Goal: Check status: Check status

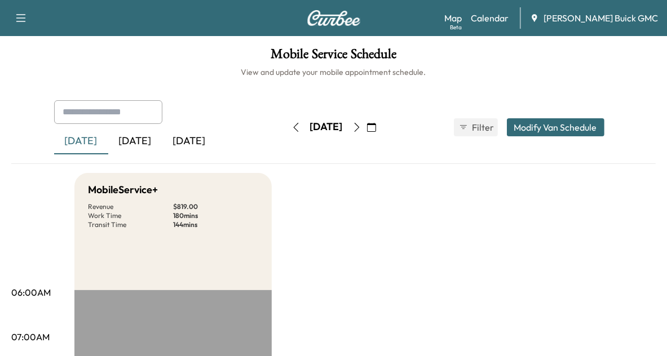
click at [139, 142] on div "[DATE]" at bounding box center [135, 142] width 54 height 26
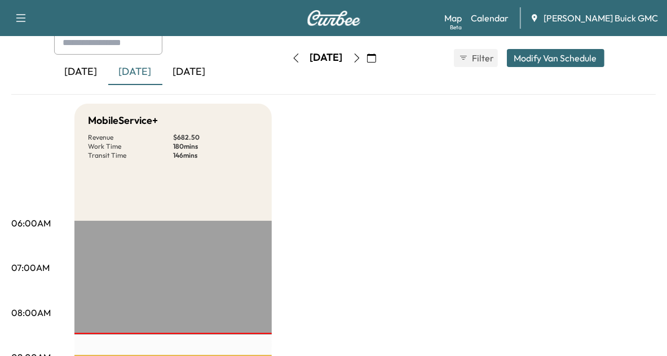
scroll to position [80, 0]
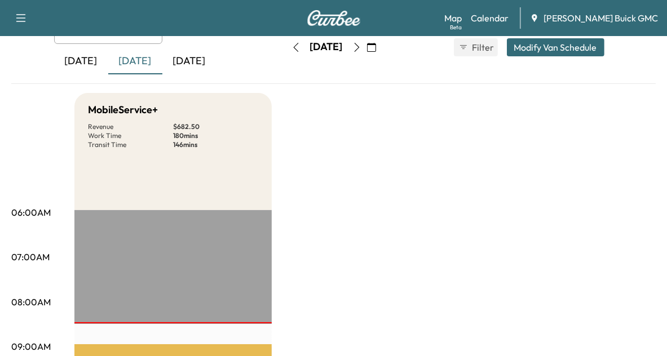
click at [76, 61] on div "[DATE]" at bounding box center [81, 61] width 54 height 26
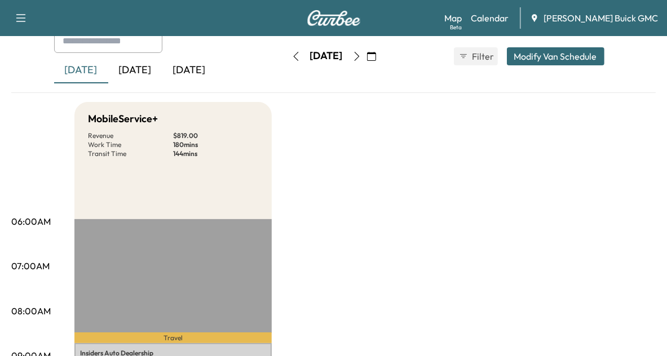
scroll to position [70, 0]
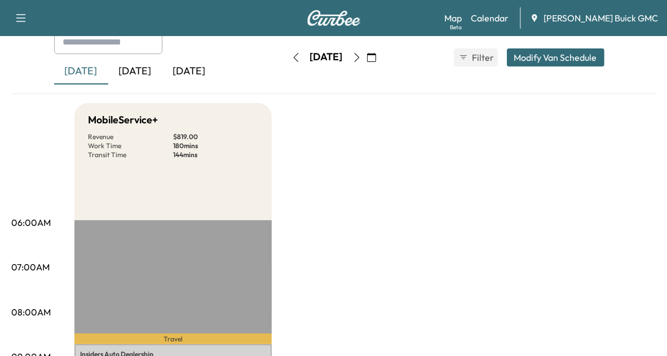
click at [134, 72] on div "[DATE]" at bounding box center [135, 72] width 54 height 26
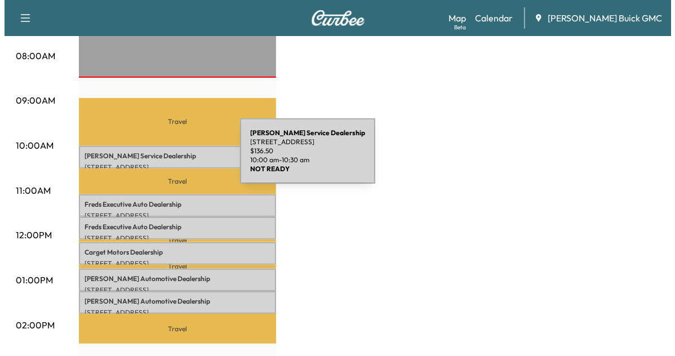
scroll to position [325, 0]
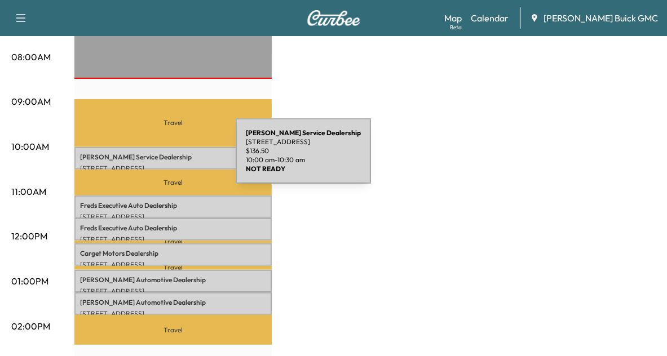
click at [151, 158] on p "[PERSON_NAME] Service Dealership" at bounding box center [173, 157] width 186 height 9
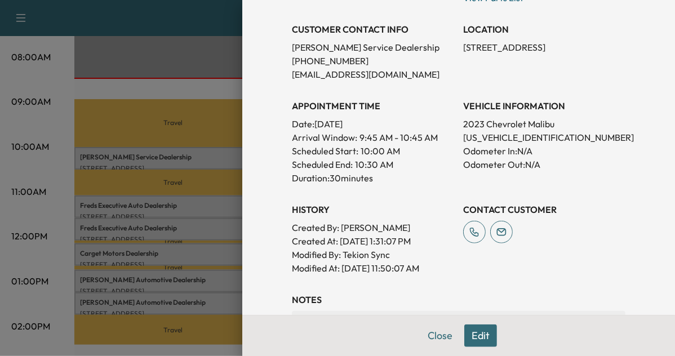
scroll to position [227, 0]
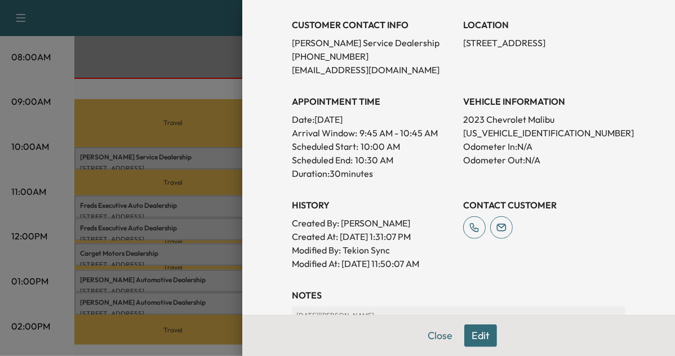
click at [260, 184] on div "Appointment Details Services RECALLGM - Perform Recall Per Customer Request $ 1…" at bounding box center [458, 178] width 433 height 356
click at [196, 161] on div at bounding box center [337, 178] width 675 height 356
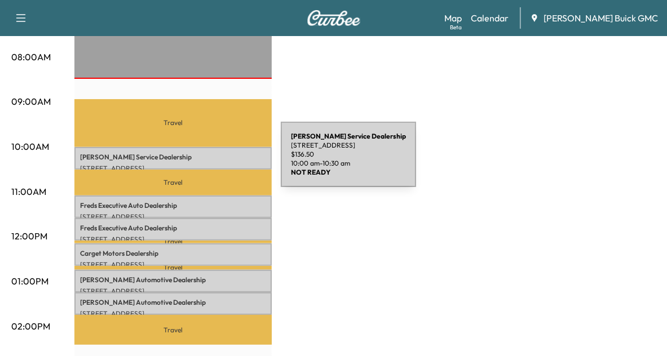
click at [196, 164] on p "[STREET_ADDRESS]" at bounding box center [173, 168] width 186 height 9
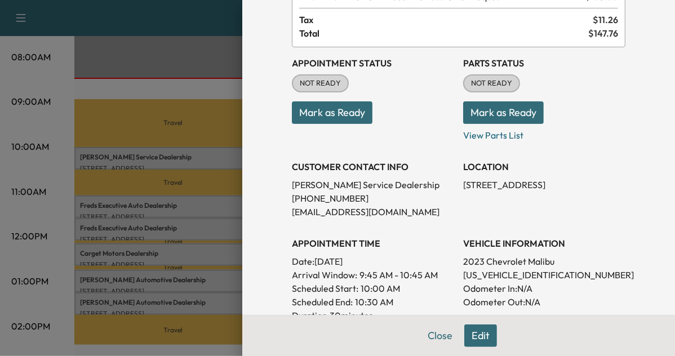
scroll to position [86, 0]
click at [217, 174] on div at bounding box center [337, 178] width 675 height 356
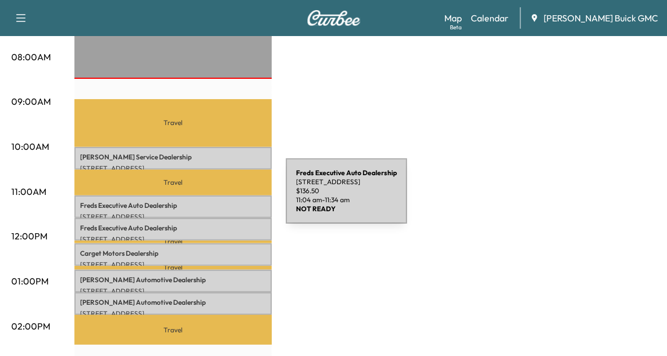
click at [201, 201] on p "Freds Executive Auto Dealership" at bounding box center [173, 205] width 186 height 9
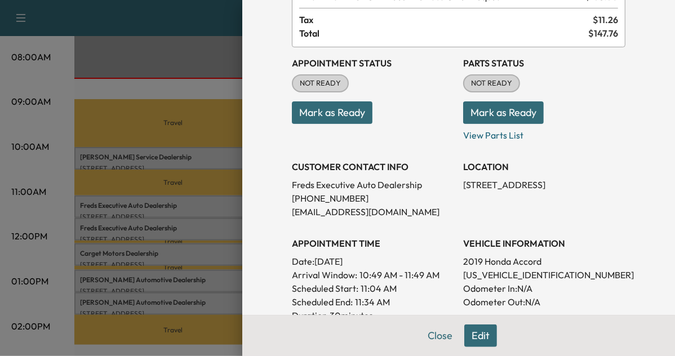
scroll to position [88, 0]
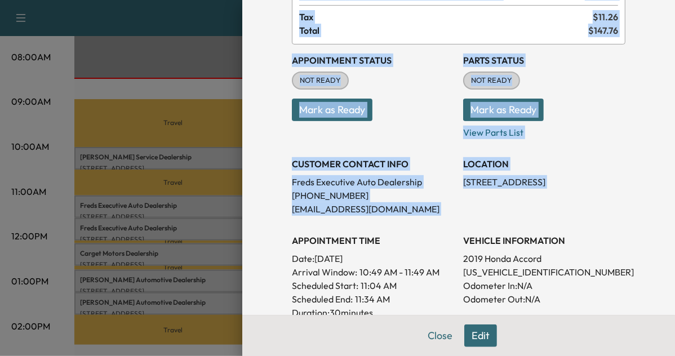
drag, startPoint x: 238, startPoint y: 238, endPoint x: 212, endPoint y: 227, distance: 27.8
click at [212, 227] on div "Appointment Details Services RECALLGM - Perform Recall Per Customer Request $ 1…" at bounding box center [337, 178] width 675 height 356
click at [212, 227] on div at bounding box center [337, 178] width 675 height 356
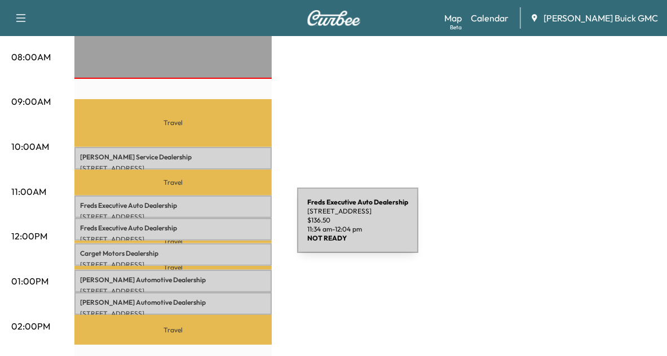
click at [212, 227] on p "Freds Executive Auto Dealership" at bounding box center [173, 228] width 186 height 9
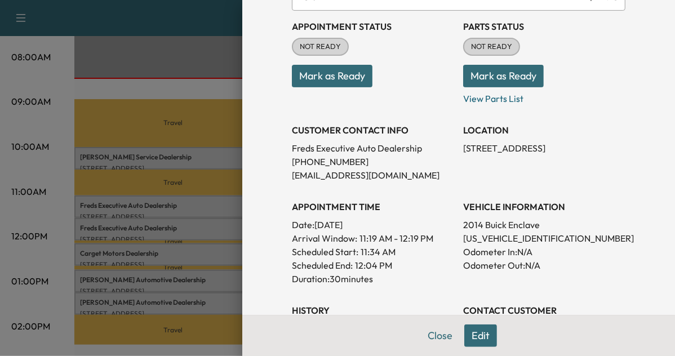
scroll to position [130, 0]
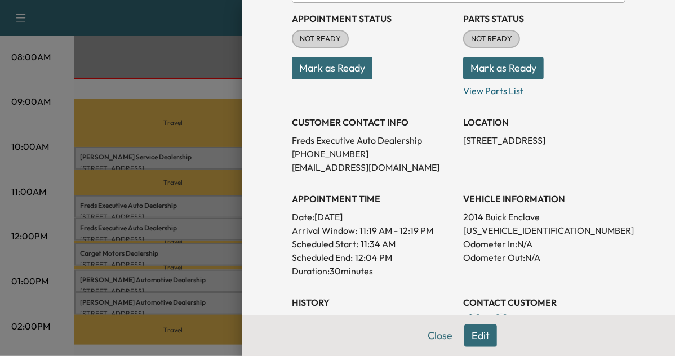
click at [190, 230] on div at bounding box center [337, 178] width 675 height 356
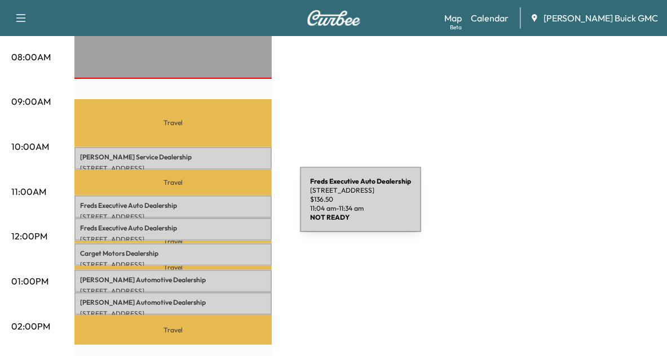
click at [215, 206] on div "Freds Executive Auto Dealership [STREET_ADDRESS] $ 136.50 11:04 am - 11:34 am" at bounding box center [172, 207] width 197 height 23
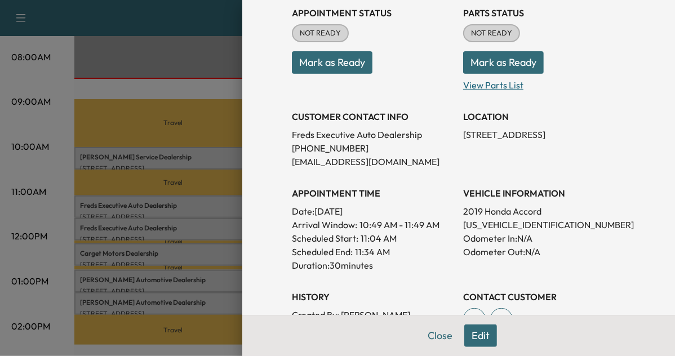
scroll to position [138, 0]
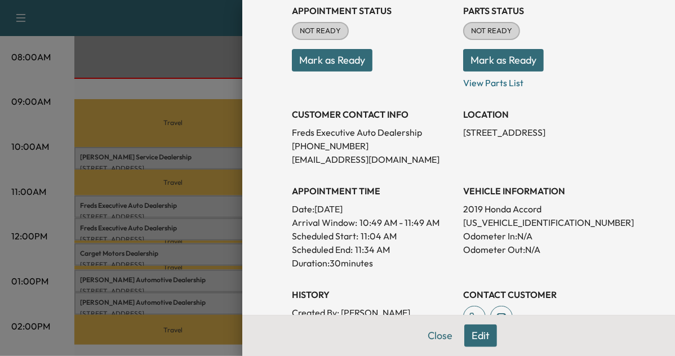
click at [195, 237] on div at bounding box center [337, 178] width 675 height 356
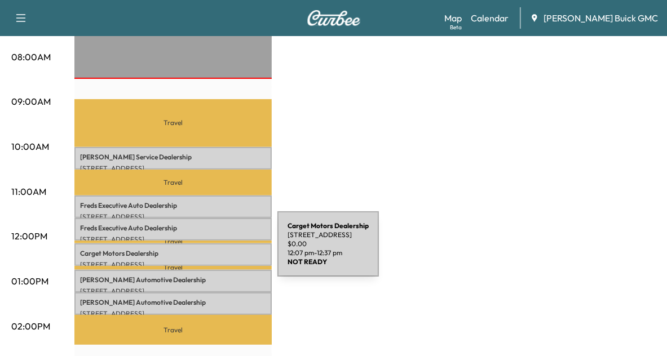
click at [193, 251] on p "Carget Motors Dealership" at bounding box center [173, 253] width 186 height 9
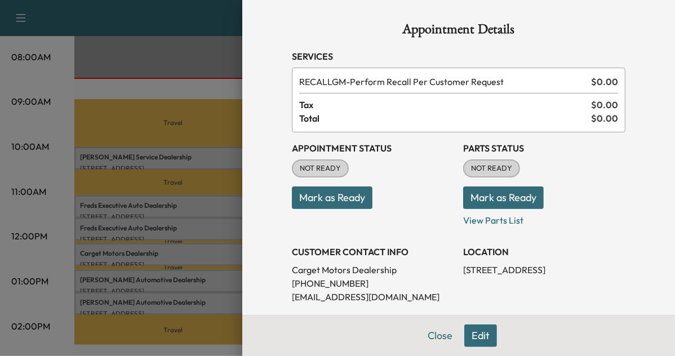
scroll to position [131, 0]
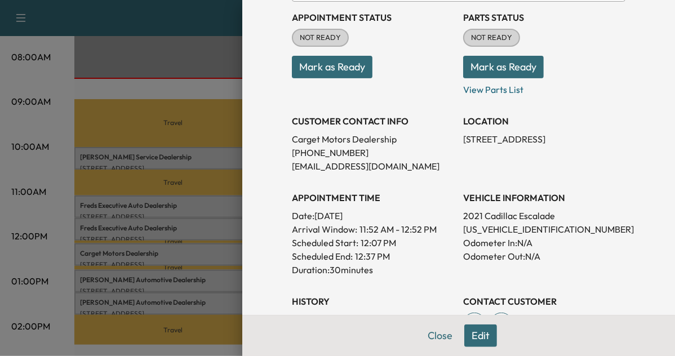
click at [191, 255] on div at bounding box center [337, 178] width 675 height 356
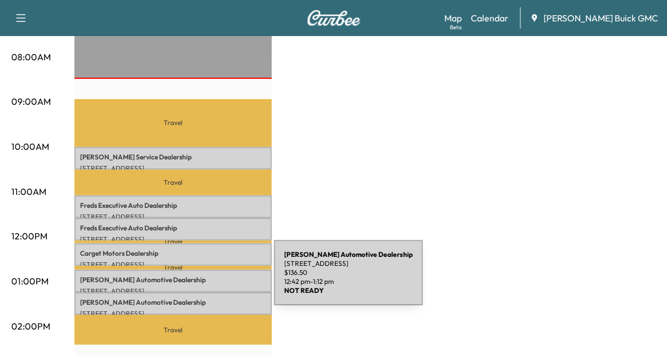
click at [189, 280] on p "[PERSON_NAME] Automotive Dealership" at bounding box center [173, 280] width 186 height 9
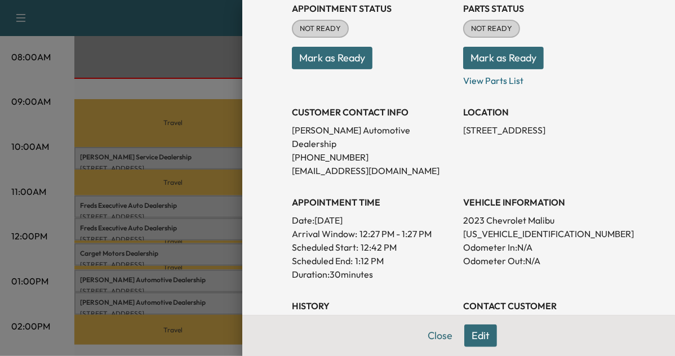
scroll to position [151, 0]
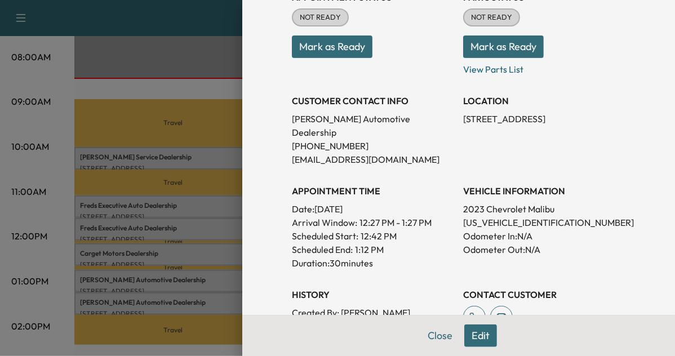
click at [246, 262] on div "Appointment Details Services RECALLGM - Perform Recall Per Customer Request $ 1…" at bounding box center [458, 178] width 433 height 356
click at [195, 274] on div at bounding box center [337, 178] width 675 height 356
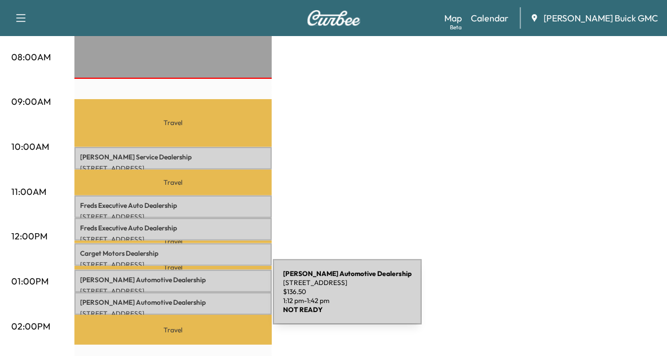
click at [188, 299] on p "[PERSON_NAME] Automotive Dealership" at bounding box center [173, 302] width 186 height 9
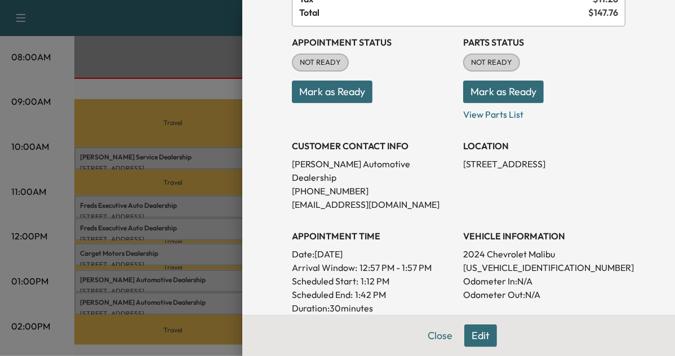
scroll to position [108, 0]
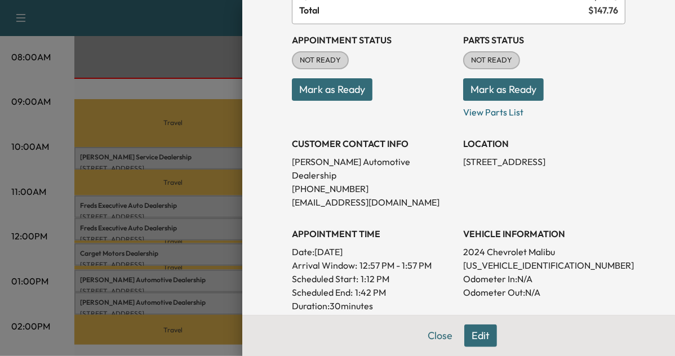
click at [203, 197] on div at bounding box center [337, 178] width 675 height 356
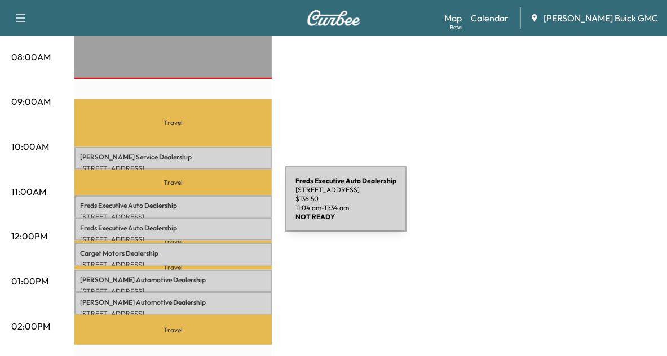
click at [201, 206] on p "Freds Executive Auto Dealership" at bounding box center [173, 205] width 186 height 9
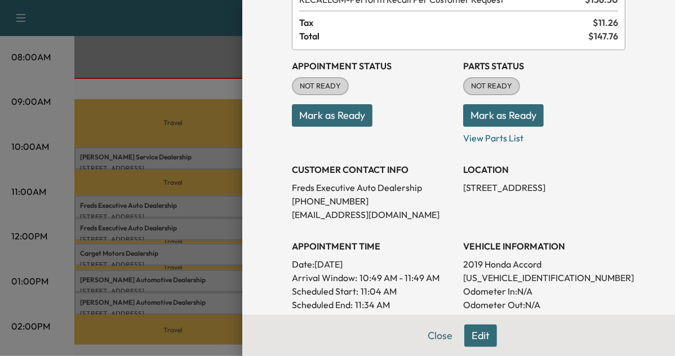
scroll to position [83, 0]
click at [196, 171] on div at bounding box center [337, 178] width 675 height 356
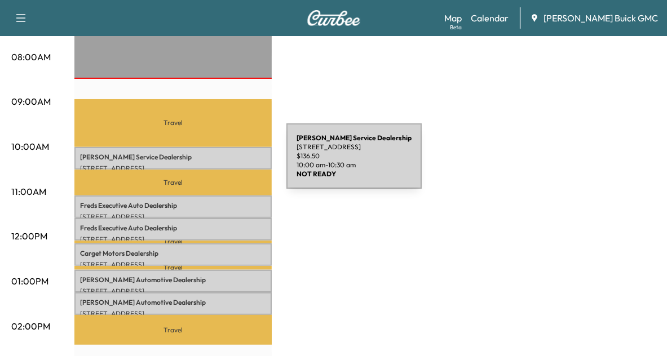
click at [202, 164] on p "[STREET_ADDRESS]" at bounding box center [173, 168] width 186 height 9
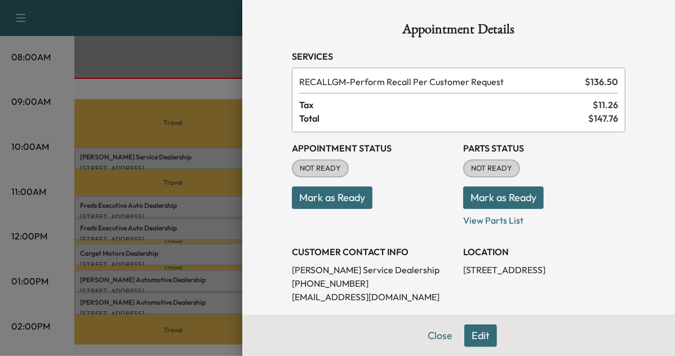
scroll to position [81, 0]
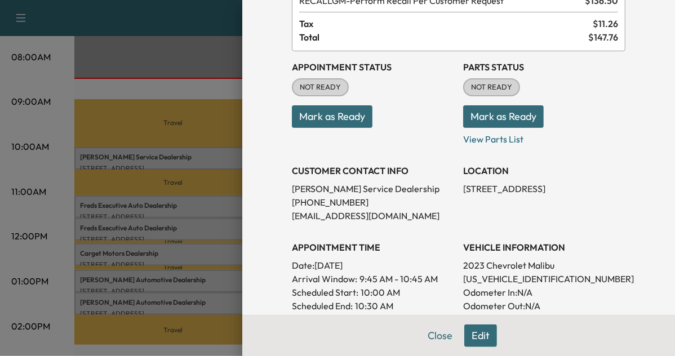
click at [482, 278] on p "[US_VEHICLE_IDENTIFICATION_NUMBER]" at bounding box center [544, 279] width 162 height 14
click at [169, 196] on div at bounding box center [337, 178] width 675 height 356
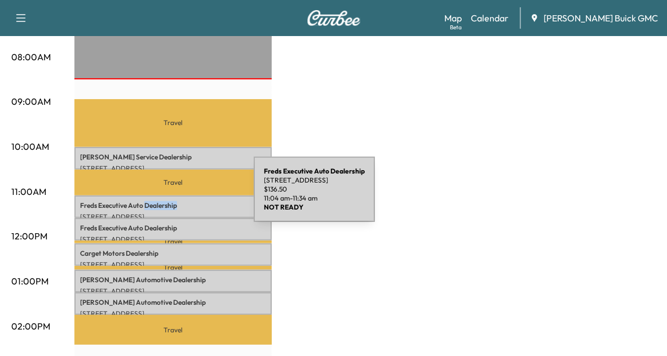
click at [169, 196] on div "Freds Executive Auto Dealership [STREET_ADDRESS] $ 136.50 11:04 am - 11:34 am" at bounding box center [172, 207] width 197 height 23
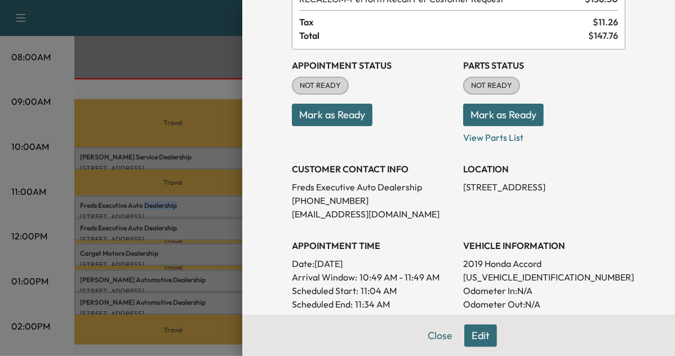
scroll to position [83, 0]
click at [494, 277] on p "[US_VEHICLE_IDENTIFICATION_NUMBER]" at bounding box center [544, 277] width 162 height 14
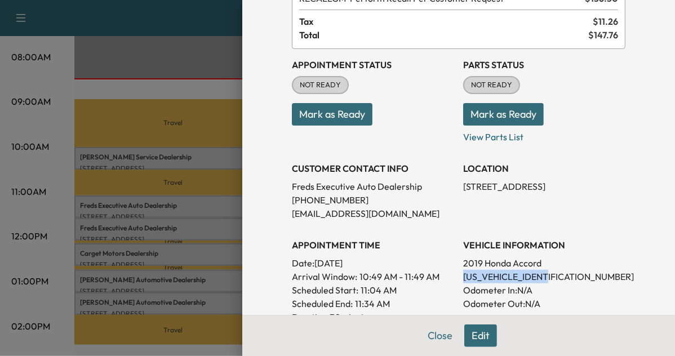
click at [494, 277] on p "[US_VEHICLE_IDENTIFICATION_NUMBER]" at bounding box center [544, 277] width 162 height 14
copy p "[US_VEHICLE_IDENTIFICATION_NUMBER]"
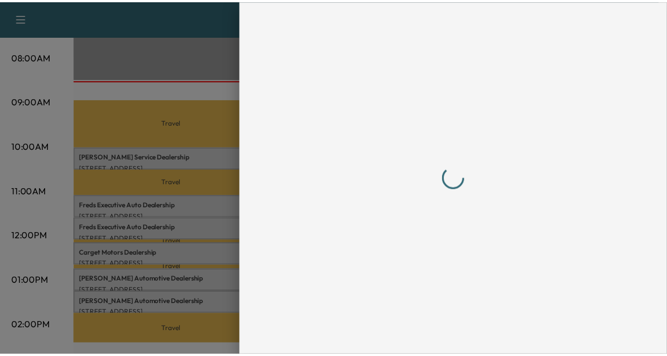
scroll to position [0, 0]
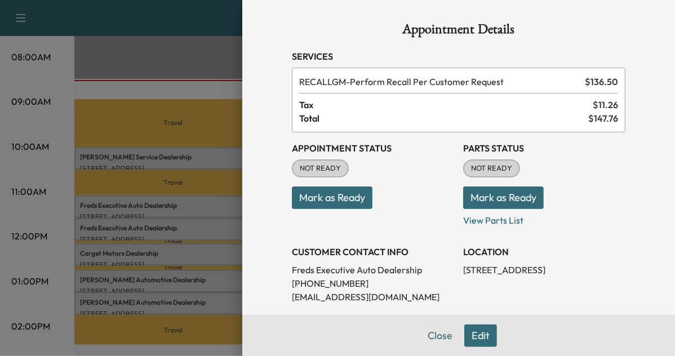
click at [204, 158] on div at bounding box center [337, 178] width 675 height 356
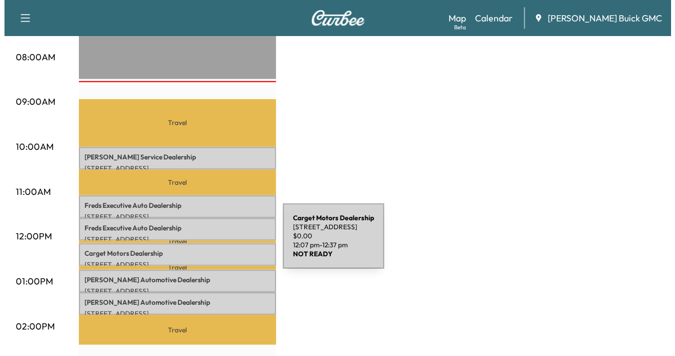
scroll to position [336, 0]
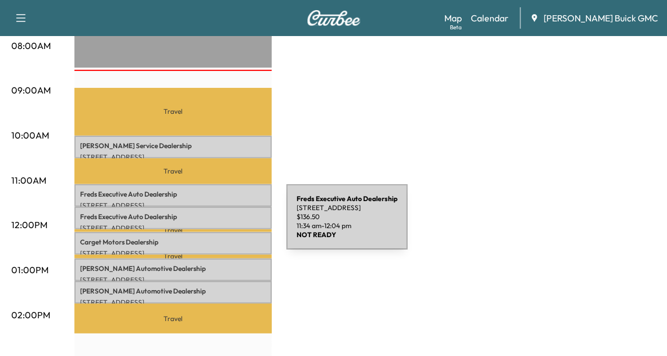
click at [202, 224] on p "[STREET_ADDRESS]" at bounding box center [173, 228] width 186 height 9
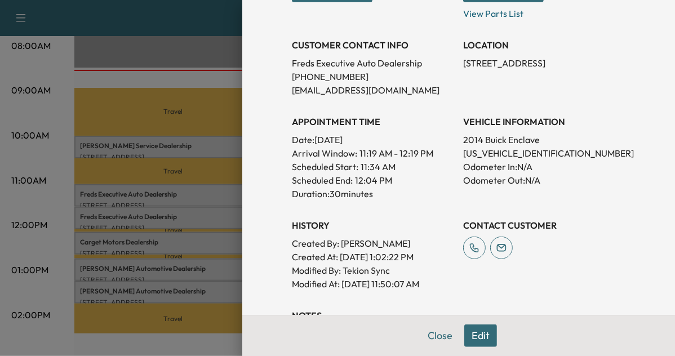
scroll to position [214, 0]
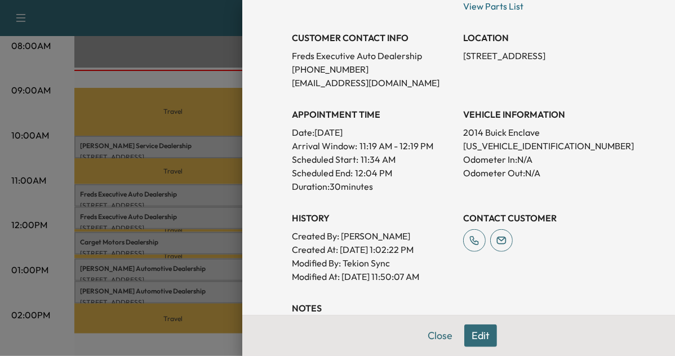
click at [485, 148] on p "[US_VEHICLE_IDENTIFICATION_NUMBER]" at bounding box center [544, 146] width 162 height 14
copy p "[US_VEHICLE_IDENTIFICATION_NUMBER]"
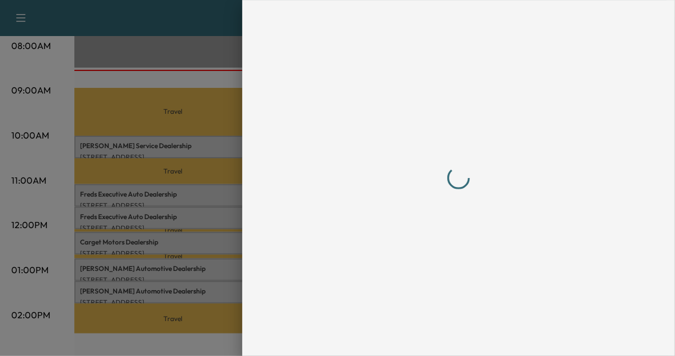
scroll to position [0, 0]
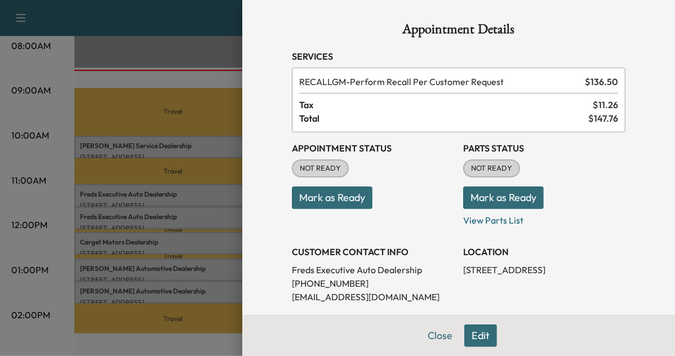
click at [147, 206] on div at bounding box center [337, 178] width 675 height 356
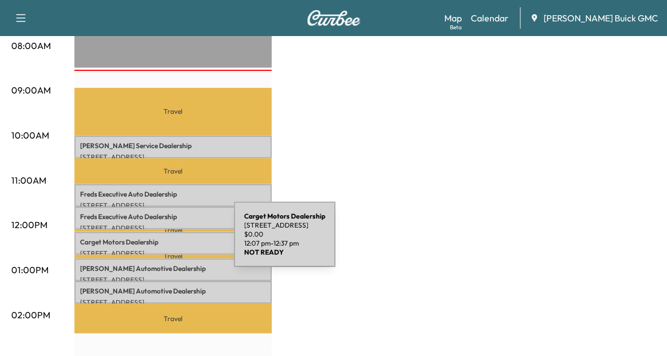
click at [149, 241] on p "Carget Motors Dealership" at bounding box center [173, 242] width 186 height 9
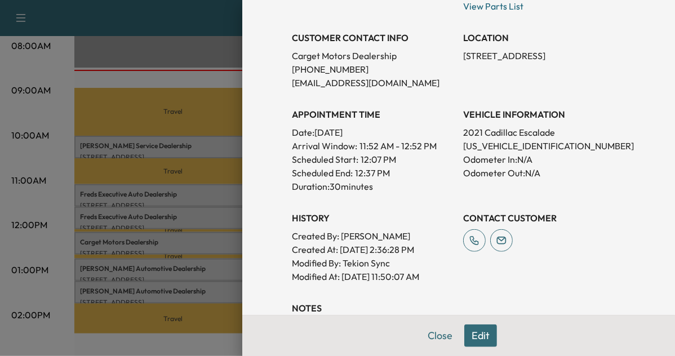
scroll to position [214, 0]
click at [510, 147] on p "[US_VEHICLE_IDENTIFICATION_NUMBER]" at bounding box center [544, 146] width 162 height 14
copy p "[US_VEHICLE_IDENTIFICATION_NUMBER]"
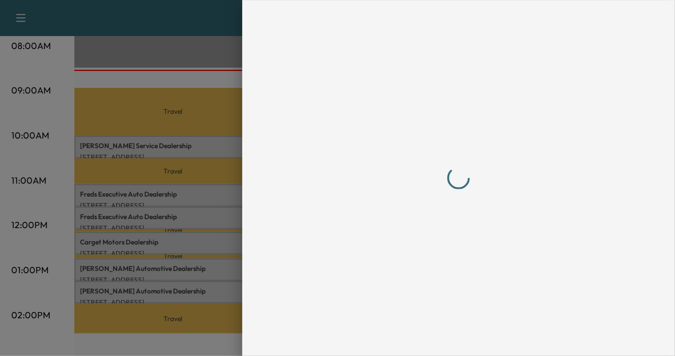
scroll to position [0, 0]
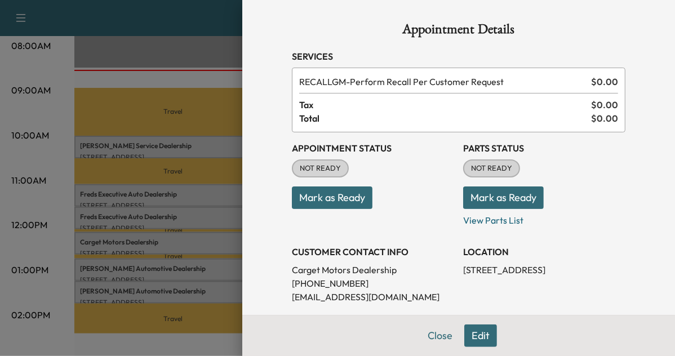
click at [160, 220] on div at bounding box center [337, 178] width 675 height 356
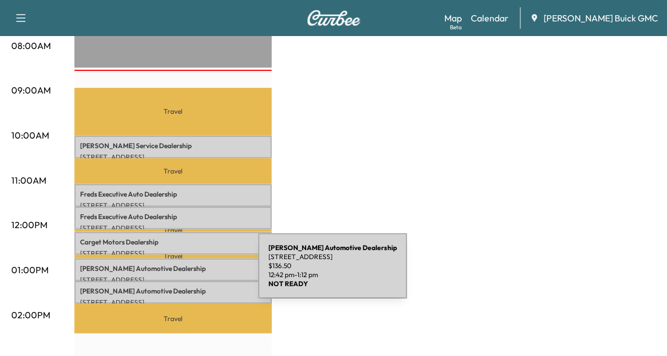
click at [174, 276] on p "[STREET_ADDRESS]" at bounding box center [173, 280] width 186 height 9
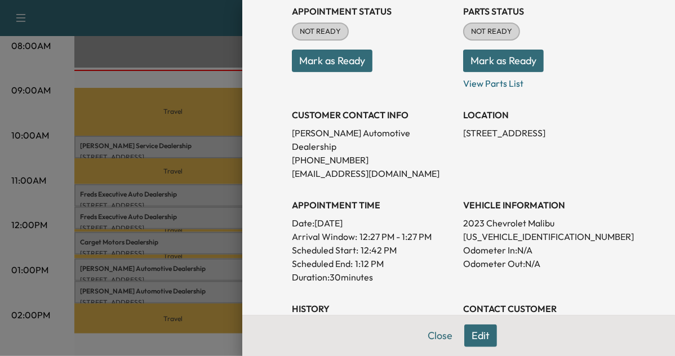
scroll to position [138, 0]
click at [516, 229] on p "[US_VEHICLE_IDENTIFICATION_NUMBER]" at bounding box center [544, 236] width 162 height 14
copy p "[US_VEHICLE_IDENTIFICATION_NUMBER]"
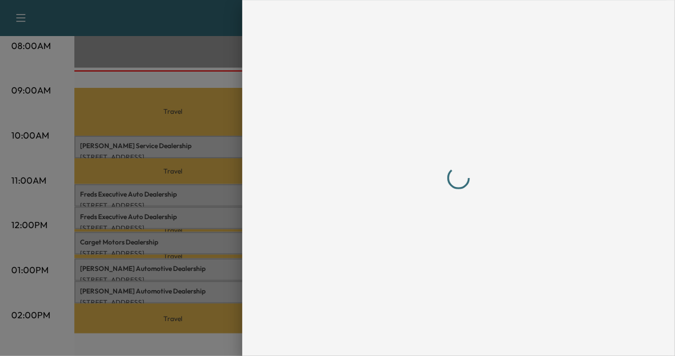
scroll to position [0, 0]
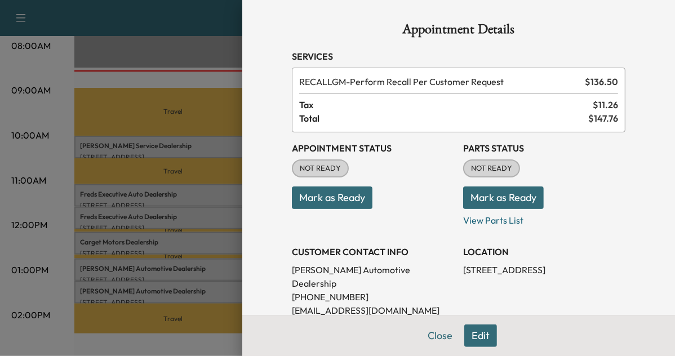
click at [179, 282] on div at bounding box center [337, 178] width 675 height 356
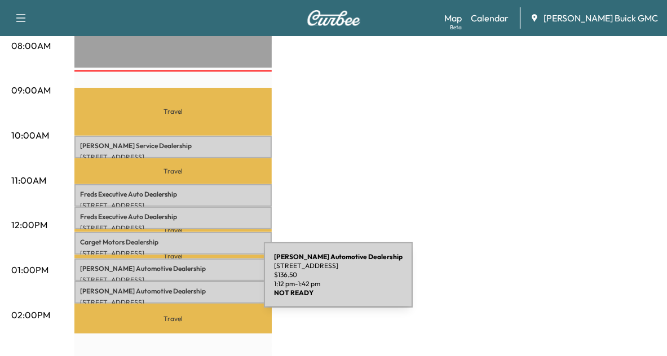
click at [179, 287] on p "[PERSON_NAME] Automotive Dealership" at bounding box center [173, 291] width 186 height 9
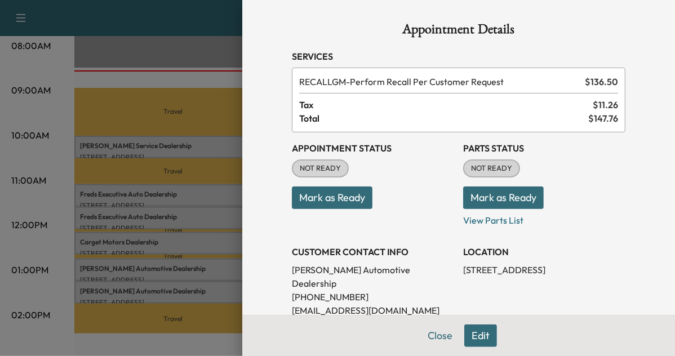
scroll to position [97, 0]
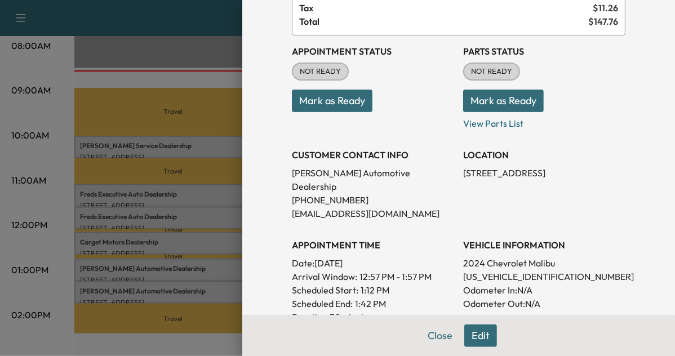
click at [485, 270] on p "[US_VEHICLE_IDENTIFICATION_NUMBER]" at bounding box center [544, 277] width 162 height 14
copy p "[US_VEHICLE_IDENTIFICATION_NUMBER]"
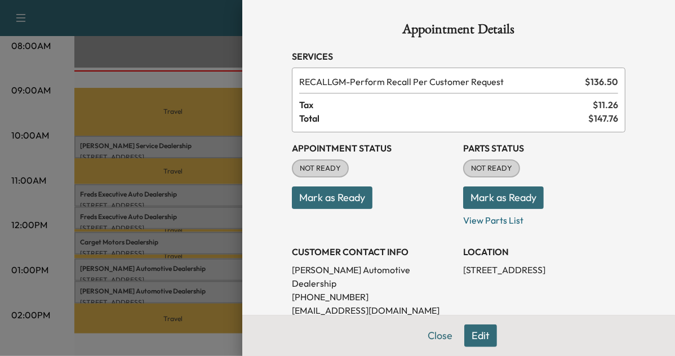
click at [153, 144] on div at bounding box center [337, 178] width 675 height 356
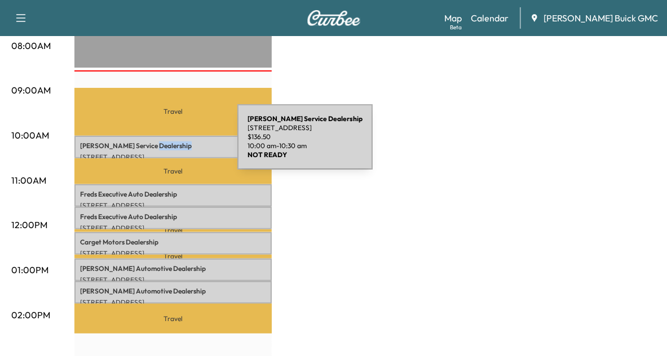
click at [153, 144] on p "[PERSON_NAME] Service Dealership" at bounding box center [173, 145] width 186 height 9
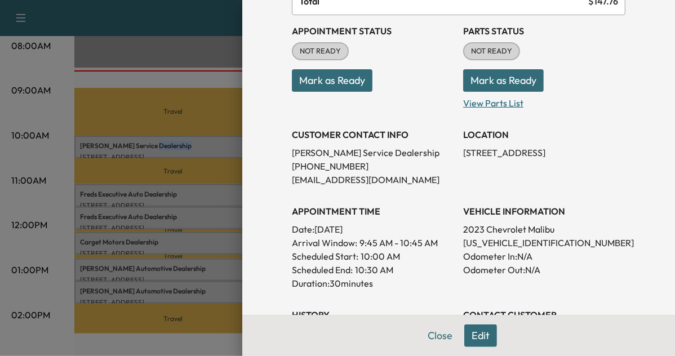
scroll to position [118, 0]
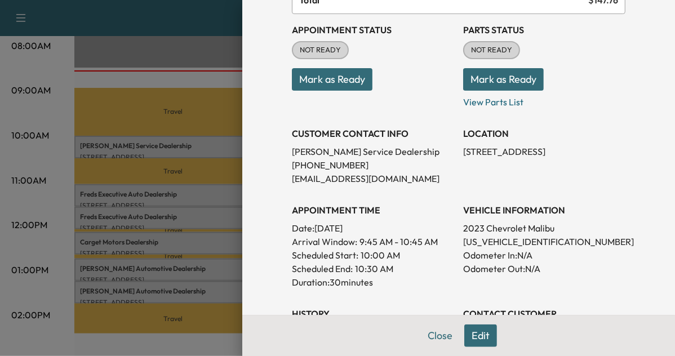
click at [519, 238] on p "[US_VEHICLE_IDENTIFICATION_NUMBER]" at bounding box center [544, 242] width 162 height 14
copy p "[US_VEHICLE_IDENTIFICATION_NUMBER]"
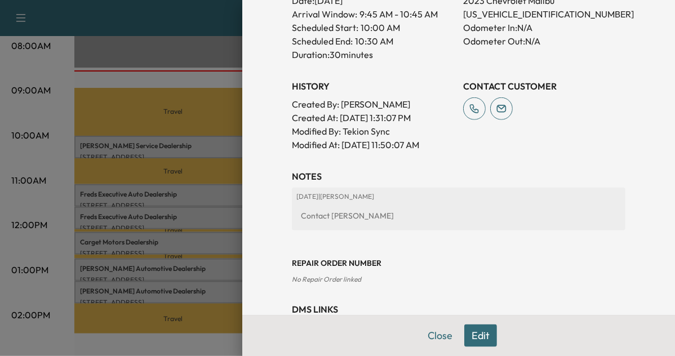
click at [171, 235] on div at bounding box center [337, 178] width 675 height 356
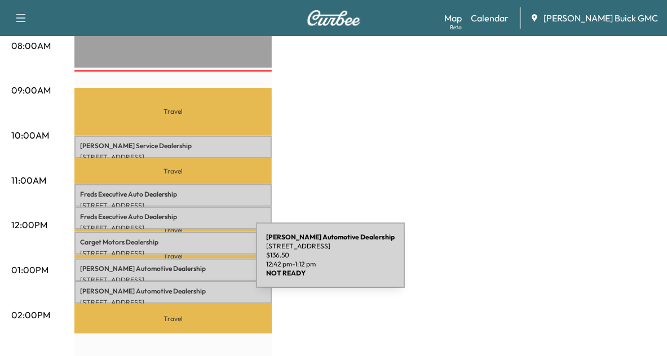
click at [171, 264] on p "[PERSON_NAME] Automotive Dealership" at bounding box center [173, 268] width 186 height 9
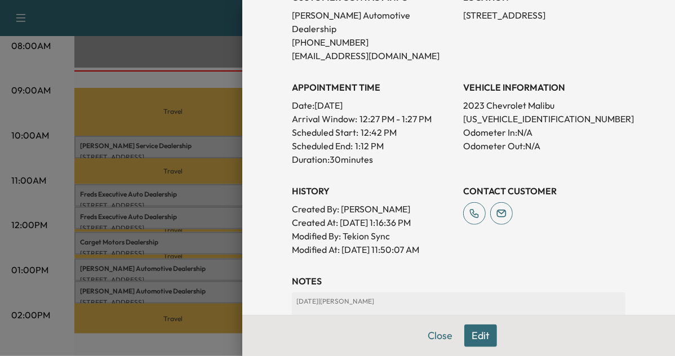
scroll to position [265, 0]
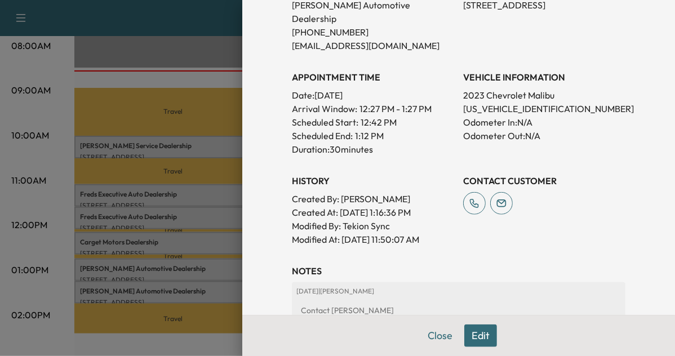
click at [137, 295] on div at bounding box center [337, 178] width 675 height 356
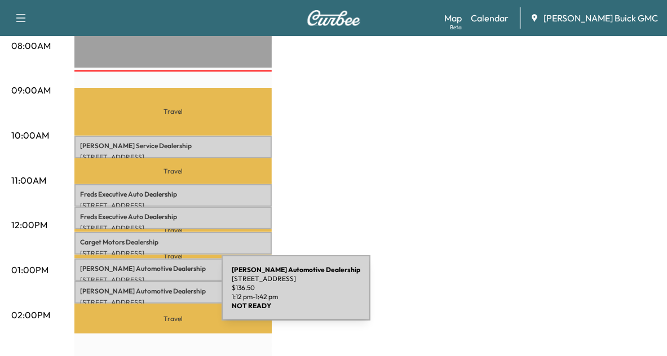
click at [137, 298] on p "[STREET_ADDRESS]" at bounding box center [173, 302] width 186 height 9
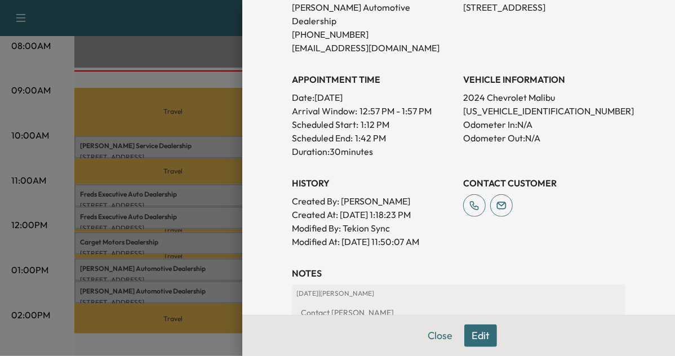
scroll to position [266, 0]
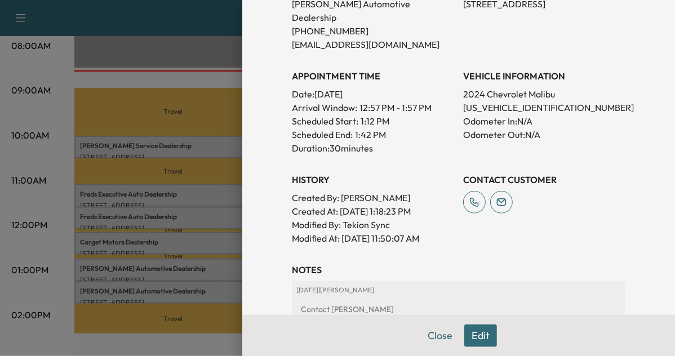
click at [182, 245] on div at bounding box center [337, 178] width 675 height 356
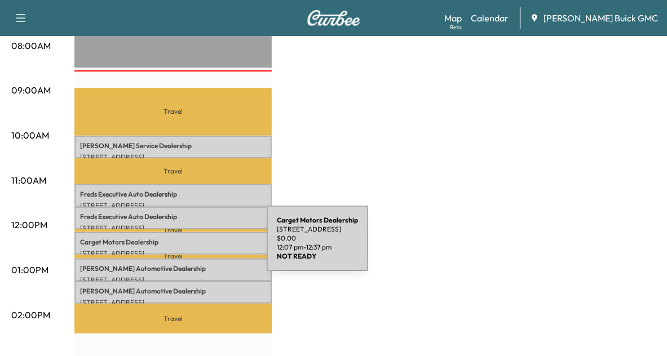
click at [182, 249] on p "[STREET_ADDRESS]" at bounding box center [173, 253] width 186 height 9
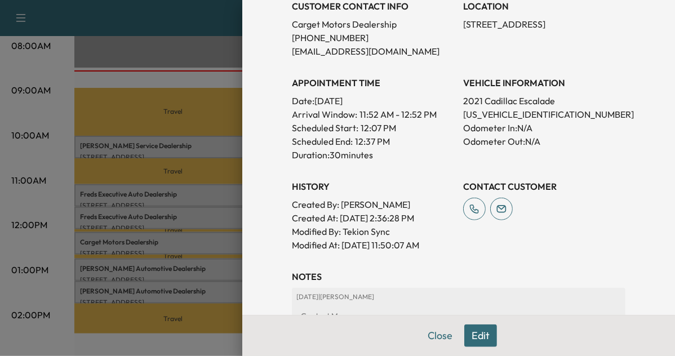
scroll to position [272, 0]
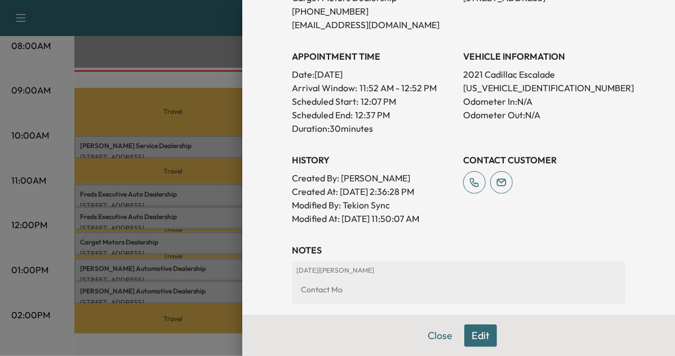
click at [205, 185] on div at bounding box center [337, 178] width 675 height 356
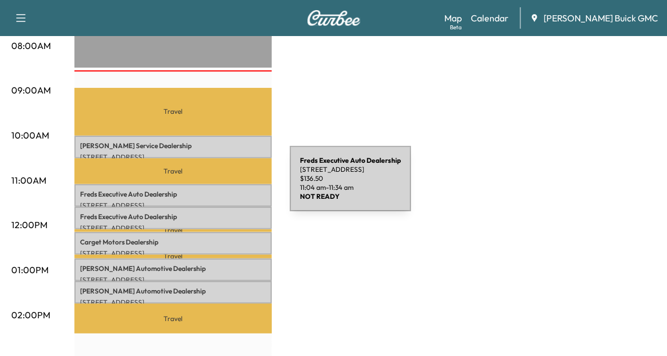
click at [205, 190] on p "Freds Executive Auto Dealership" at bounding box center [173, 194] width 186 height 9
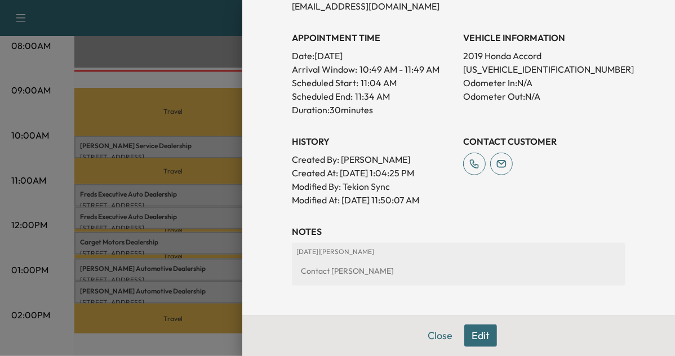
scroll to position [293, 0]
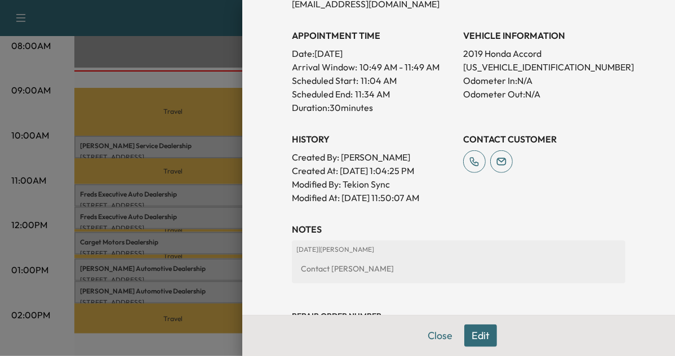
click at [202, 220] on div at bounding box center [337, 178] width 675 height 356
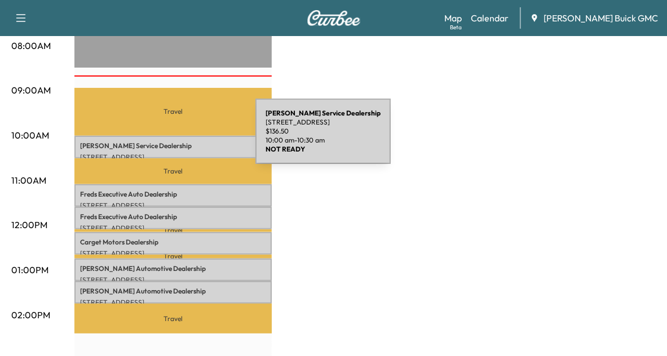
click at [171, 141] on p "[PERSON_NAME] Service Dealership" at bounding box center [173, 145] width 186 height 9
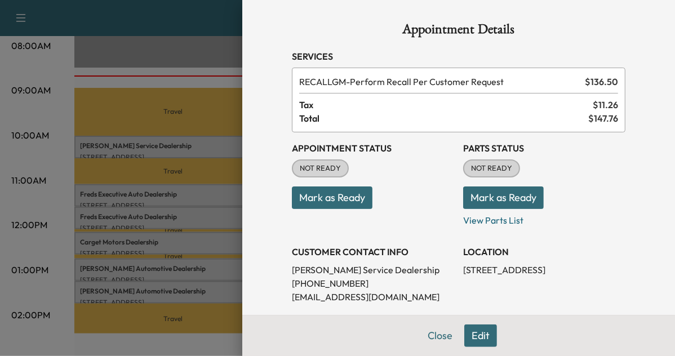
click at [320, 197] on button "Mark as Ready" at bounding box center [332, 198] width 81 height 23
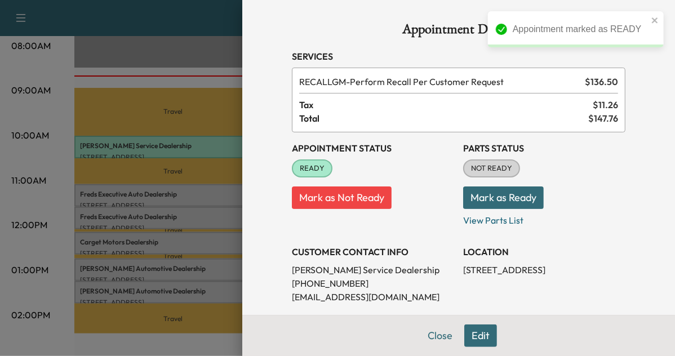
click at [199, 234] on div at bounding box center [337, 178] width 675 height 356
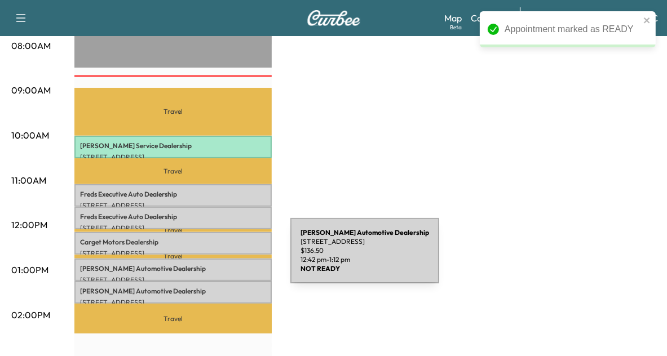
click at [206, 259] on div "[PERSON_NAME] Automotive Dealership [STREET_ADDRESS] $ 136.50 12:42 pm - 1:12 pm" at bounding box center [172, 270] width 197 height 23
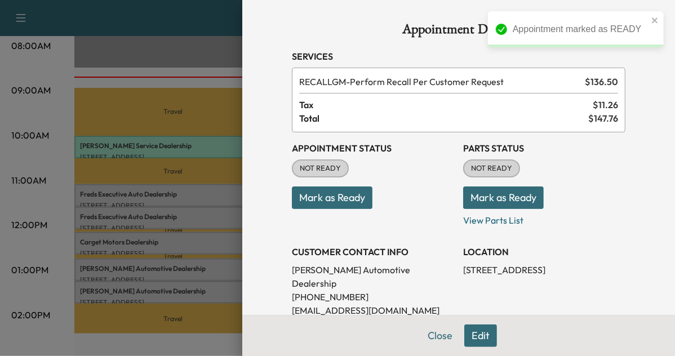
click at [330, 208] on button "Mark as Ready" at bounding box center [332, 198] width 81 height 23
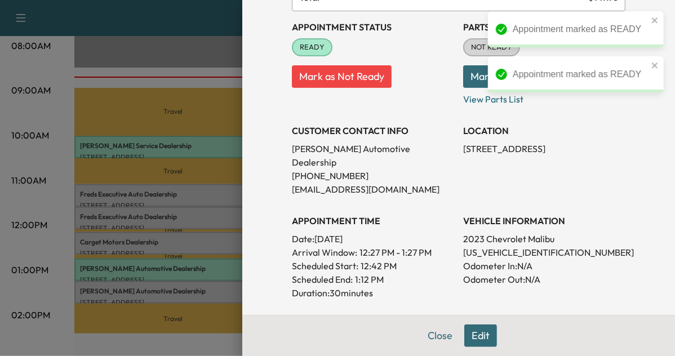
scroll to position [124, 0]
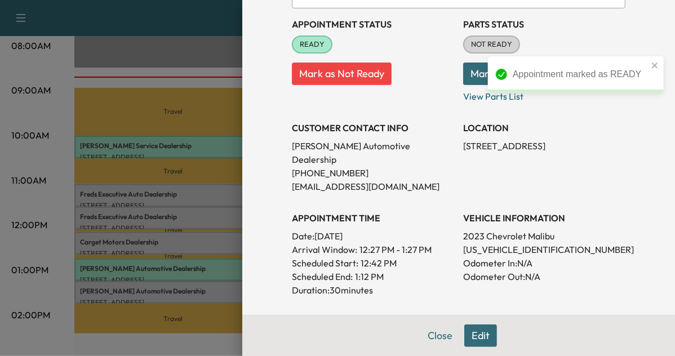
click at [191, 284] on div at bounding box center [337, 178] width 675 height 356
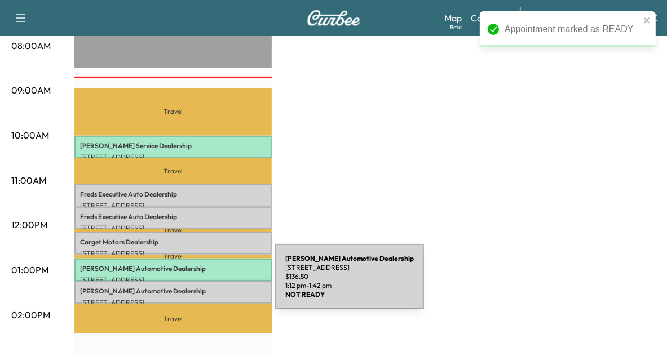
click at [191, 287] on p "[PERSON_NAME] Automotive Dealership" at bounding box center [173, 291] width 186 height 9
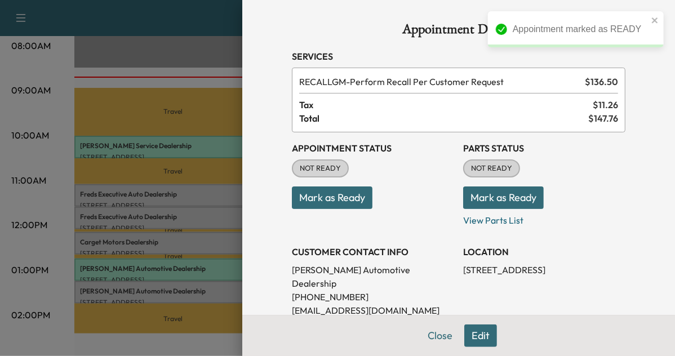
click at [336, 194] on button "Mark as Ready" at bounding box center [332, 198] width 81 height 23
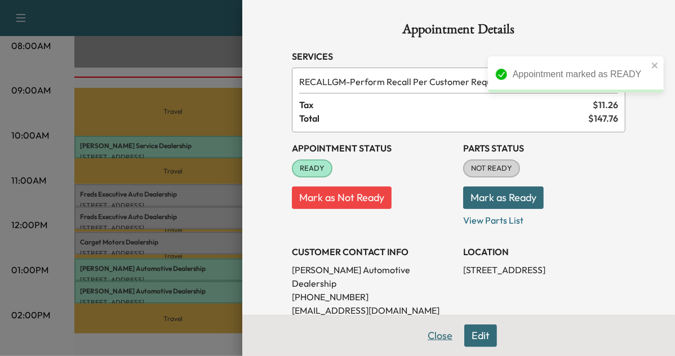
click at [431, 336] on button "Close" at bounding box center [439, 336] width 39 height 23
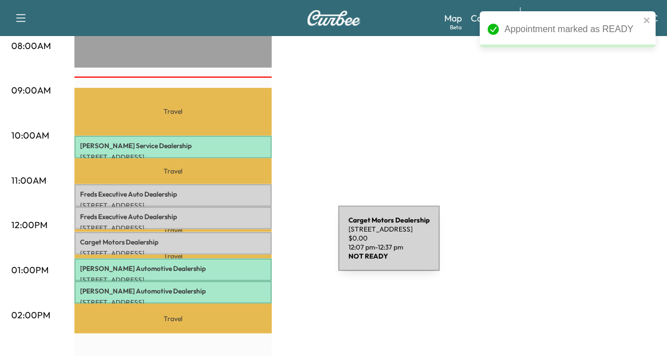
click at [254, 249] on p "[STREET_ADDRESS]" at bounding box center [173, 253] width 186 height 9
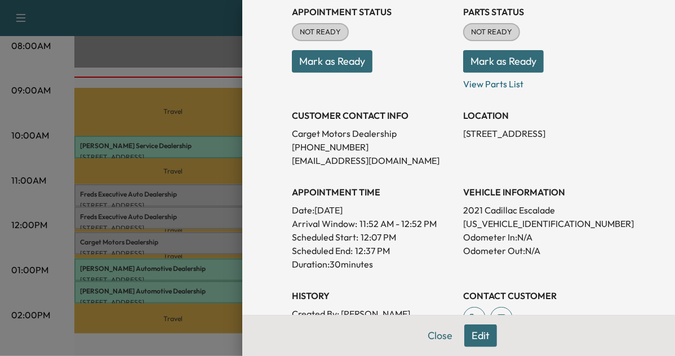
scroll to position [142, 0]
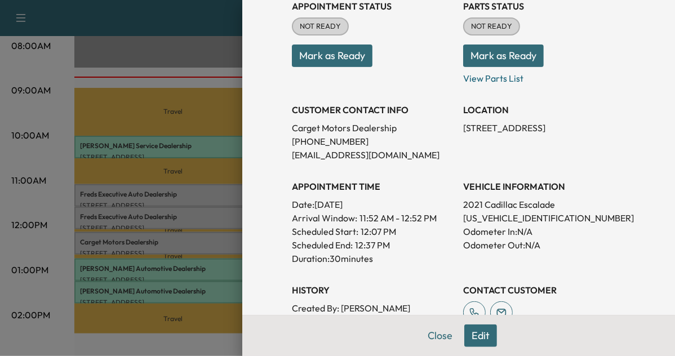
click at [341, 60] on button "Mark as Ready" at bounding box center [332, 56] width 81 height 23
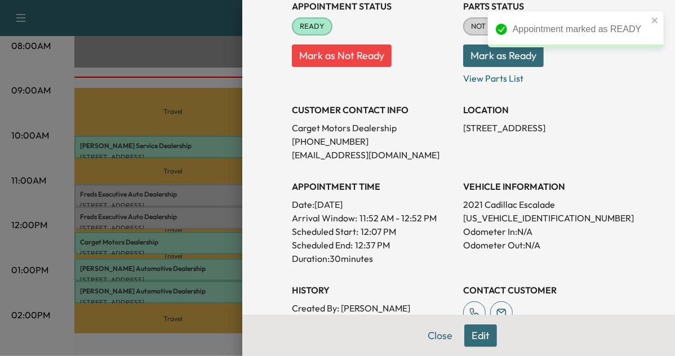
click at [123, 192] on div at bounding box center [337, 178] width 675 height 356
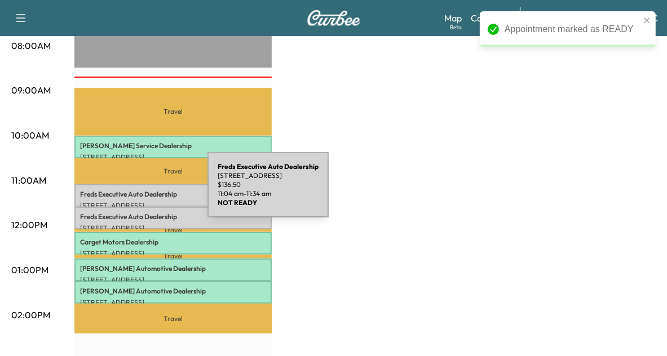
click at [123, 192] on p "Freds Executive Auto Dealership" at bounding box center [173, 194] width 186 height 9
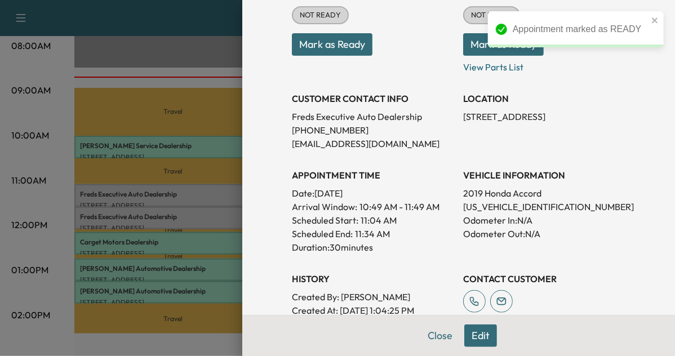
scroll to position [153, 0]
click at [347, 43] on button "Mark as Ready" at bounding box center [332, 44] width 81 height 23
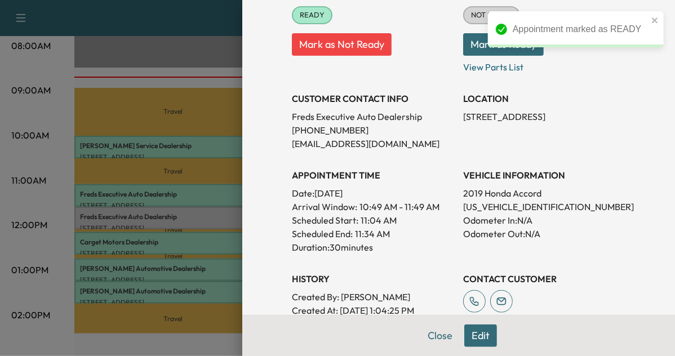
click at [192, 214] on div at bounding box center [337, 178] width 675 height 356
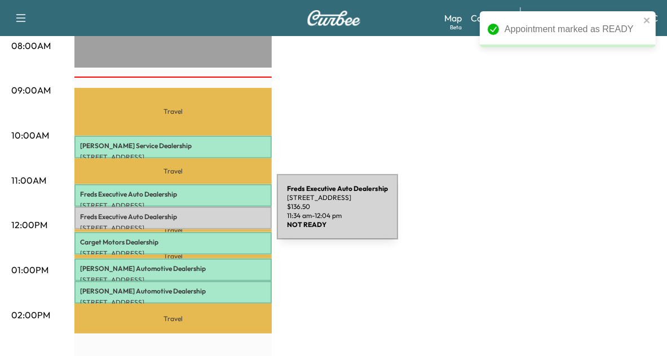
click at [192, 214] on p "Freds Executive Auto Dealership" at bounding box center [173, 216] width 186 height 9
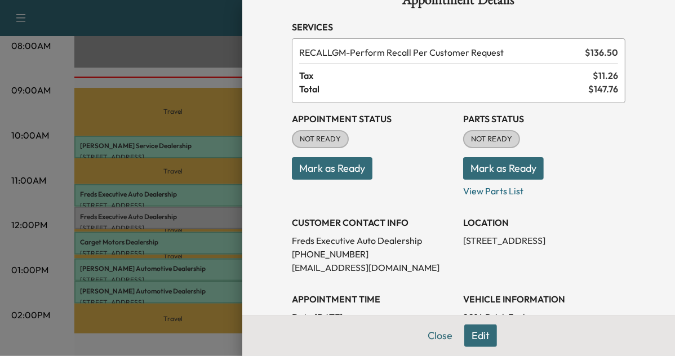
scroll to position [29, 0]
